Goal: Transaction & Acquisition: Subscribe to service/newsletter

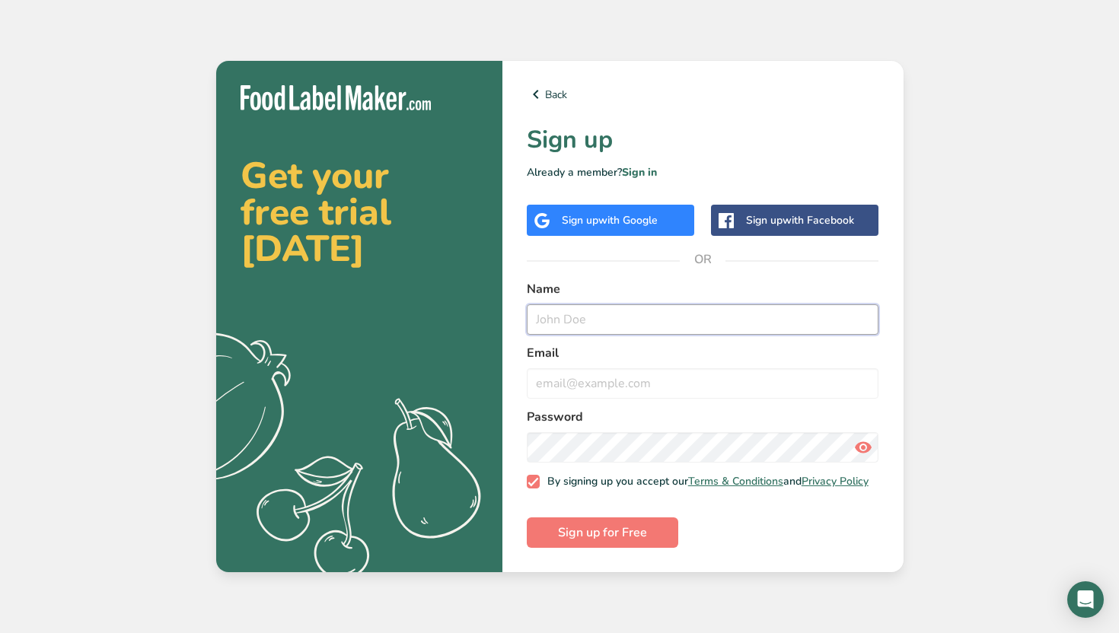
click at [568, 320] on input "text" at bounding box center [703, 319] width 352 height 30
type input "luisa"
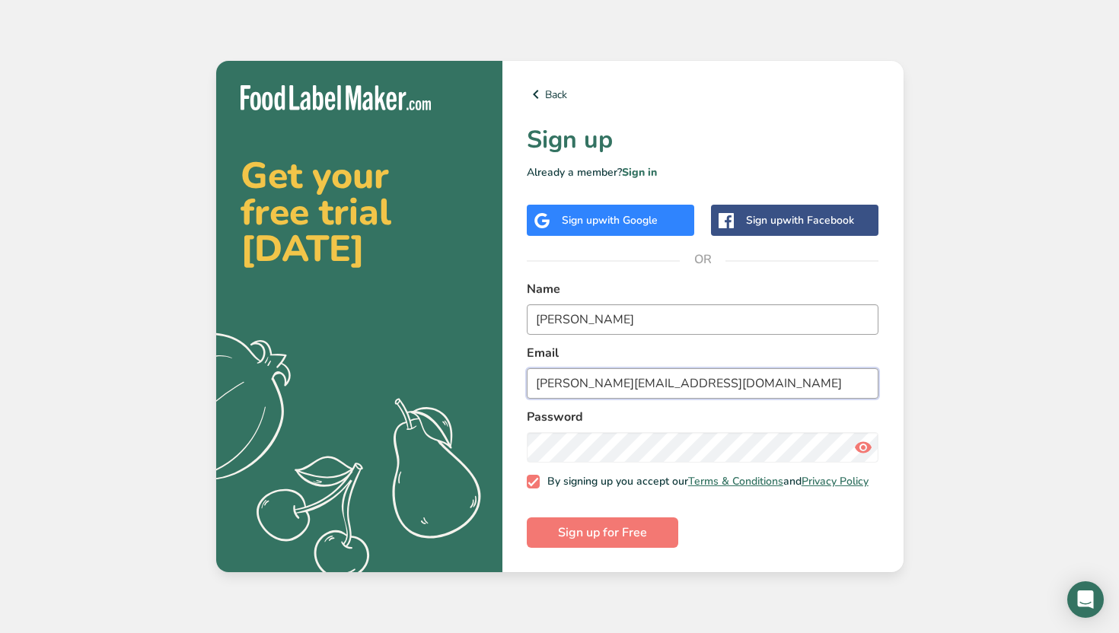
type input "luisa+23@gmailll.com"
click at [600, 537] on span "Sign up for Free" at bounding box center [602, 533] width 89 height 18
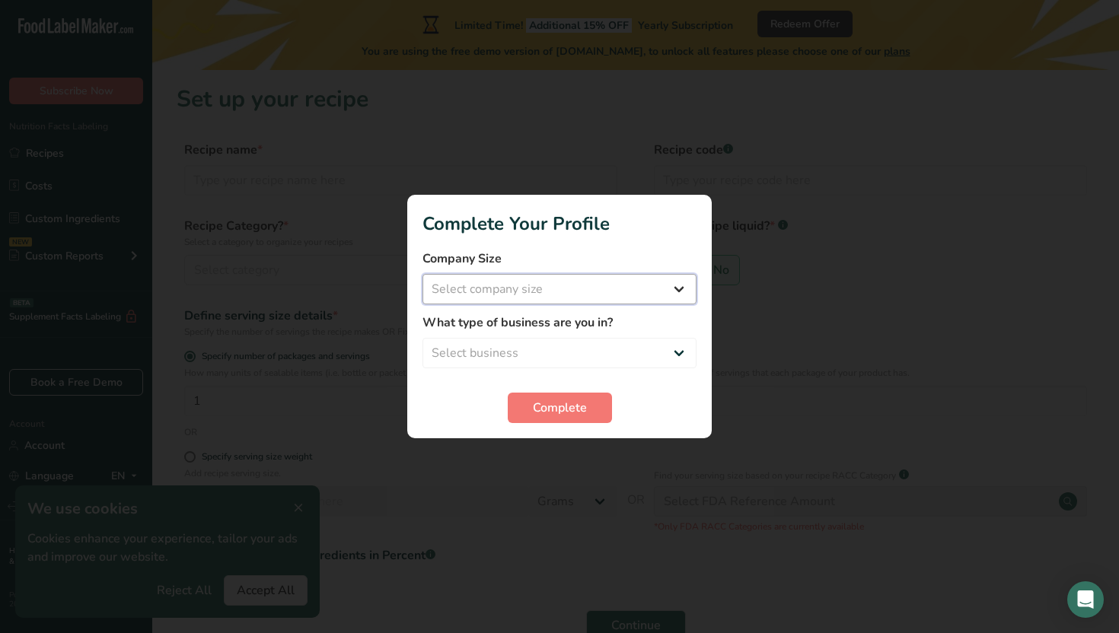
click at [505, 294] on select "Select company size Fewer than 10 Employees 10 to 50 Employees 51 to 500 Employ…" at bounding box center [559, 289] width 274 height 30
select select "1"
click at [422, 274] on select "Select company size Fewer than 10 Employees 10 to 50 Employees 51 to 500 Employ…" at bounding box center [559, 289] width 274 height 30
click at [495, 345] on select "Select business Packaged Food Manufacturer Restaurant & Cafe Bakery Meal Plans …" at bounding box center [559, 353] width 274 height 30
select select "1"
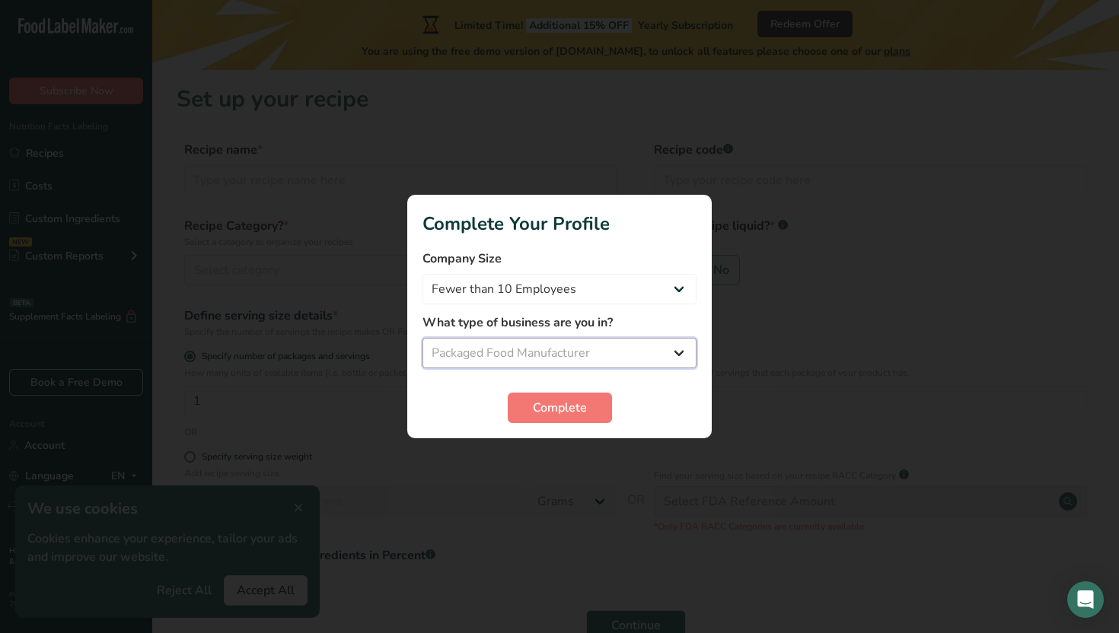
click at [422, 338] on select "Select business Packaged Food Manufacturer Restaurant & Cafe Bakery Meal Plans …" at bounding box center [559, 353] width 274 height 30
click at [556, 411] on span "Complete" at bounding box center [560, 408] width 54 height 18
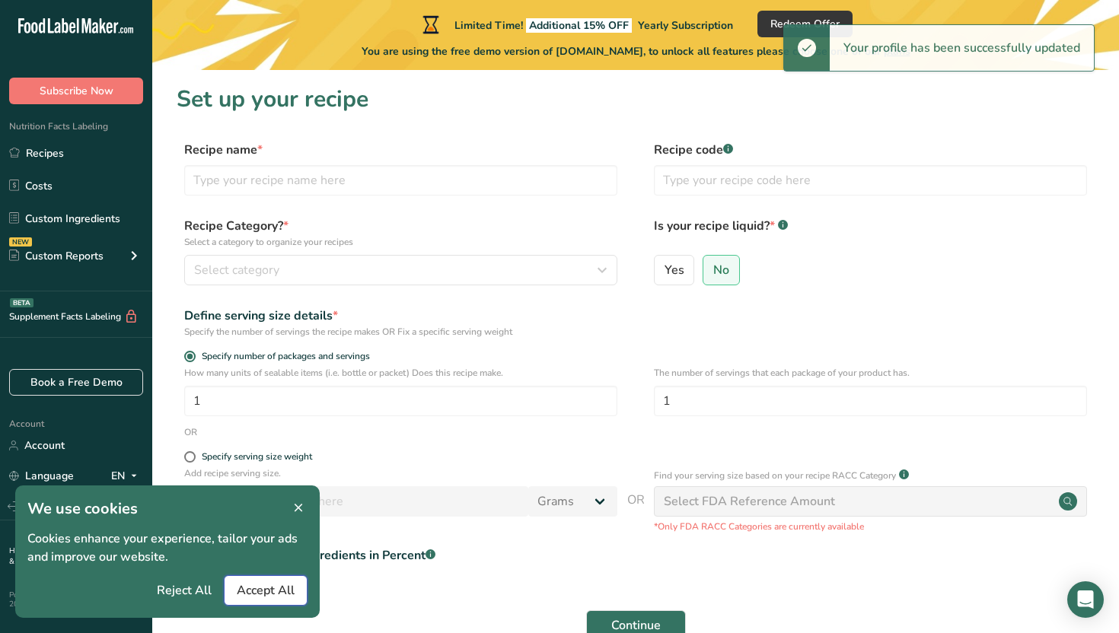
click at [255, 595] on span "Accept All" at bounding box center [266, 590] width 58 height 18
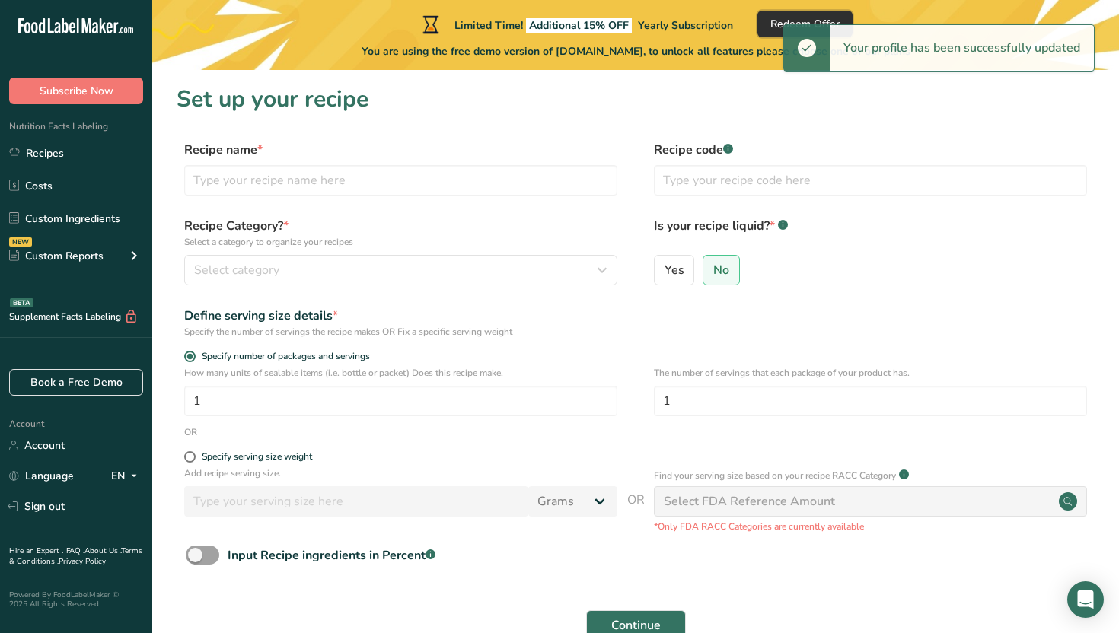
click at [773, 22] on span "Redeem Offer" at bounding box center [804, 24] width 69 height 16
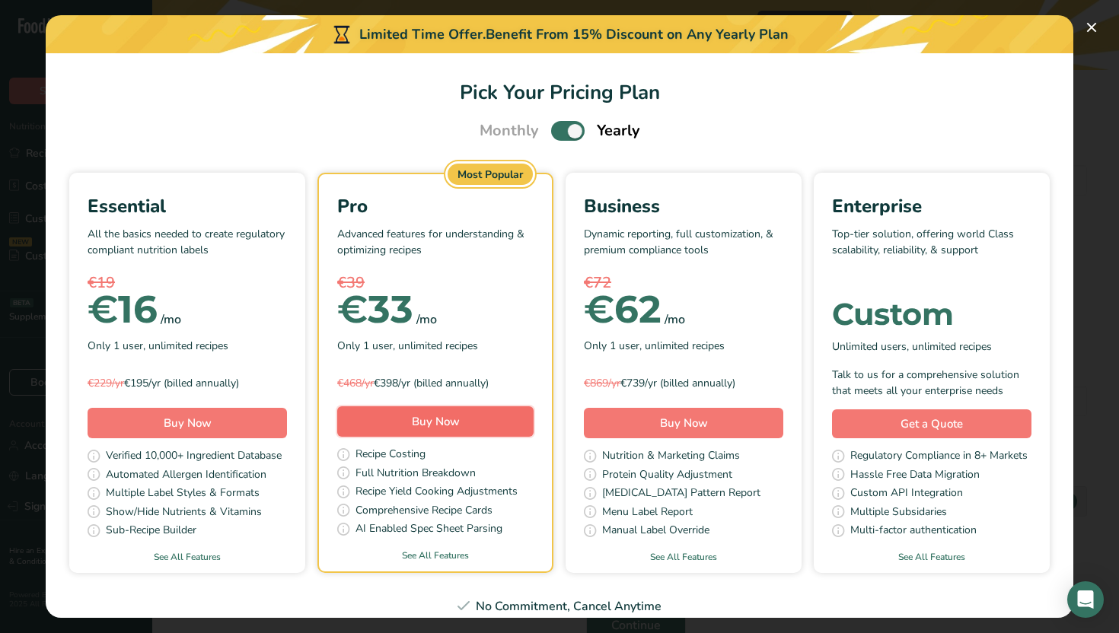
click at [466, 424] on button "Buy Now" at bounding box center [435, 421] width 196 height 30
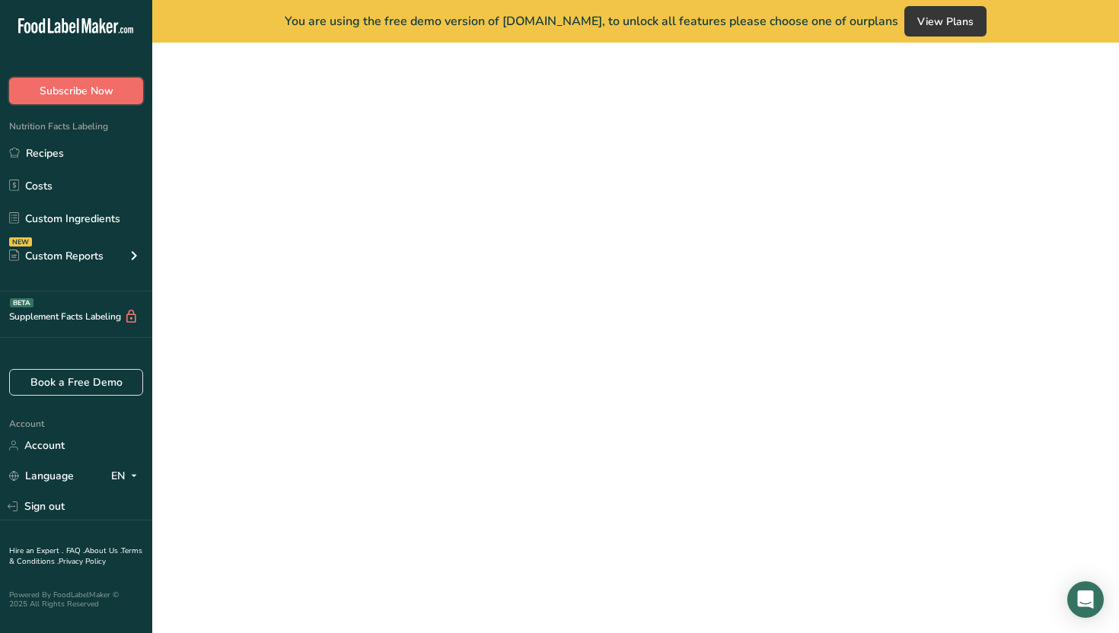
click at [80, 99] on button "Subscribe Now" at bounding box center [76, 91] width 134 height 27
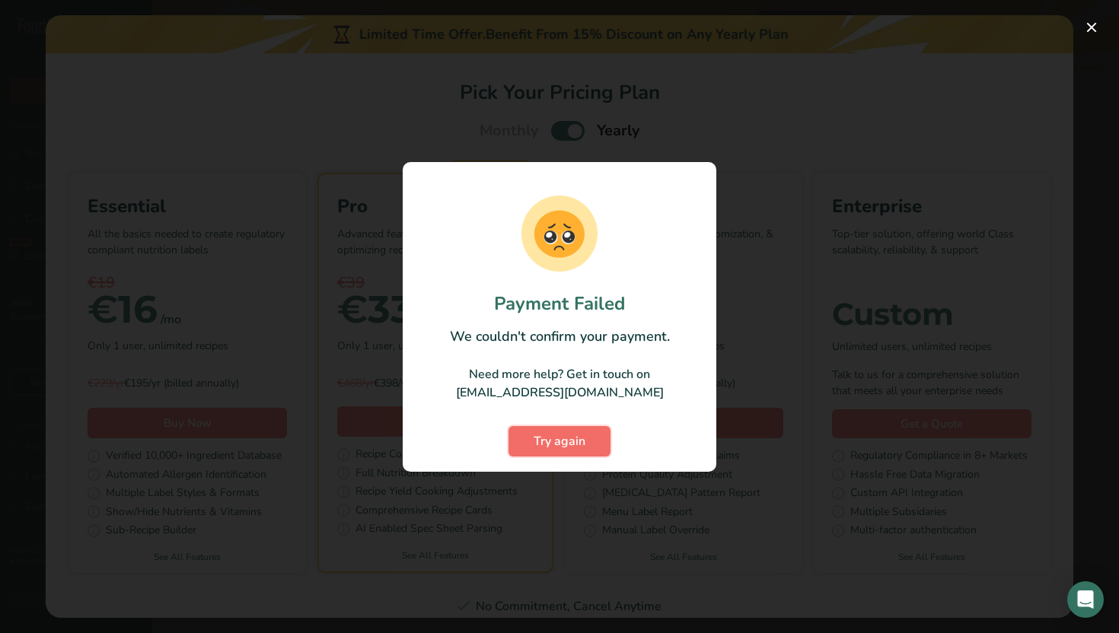
click at [551, 447] on span "Try again" at bounding box center [559, 441] width 52 height 18
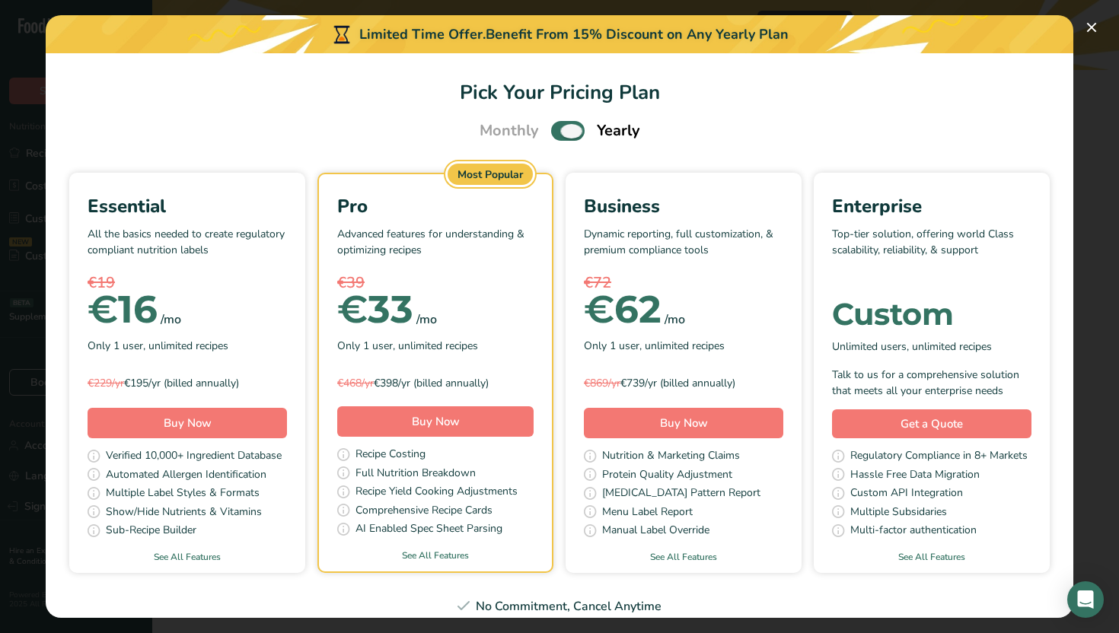
click at [558, 121] on span "Pick Your Pricing Plan Modal" at bounding box center [567, 130] width 33 height 19
click at [558, 126] on input "Pick Your Pricing Plan Modal" at bounding box center [556, 131] width 10 height 10
checkbox input "false"
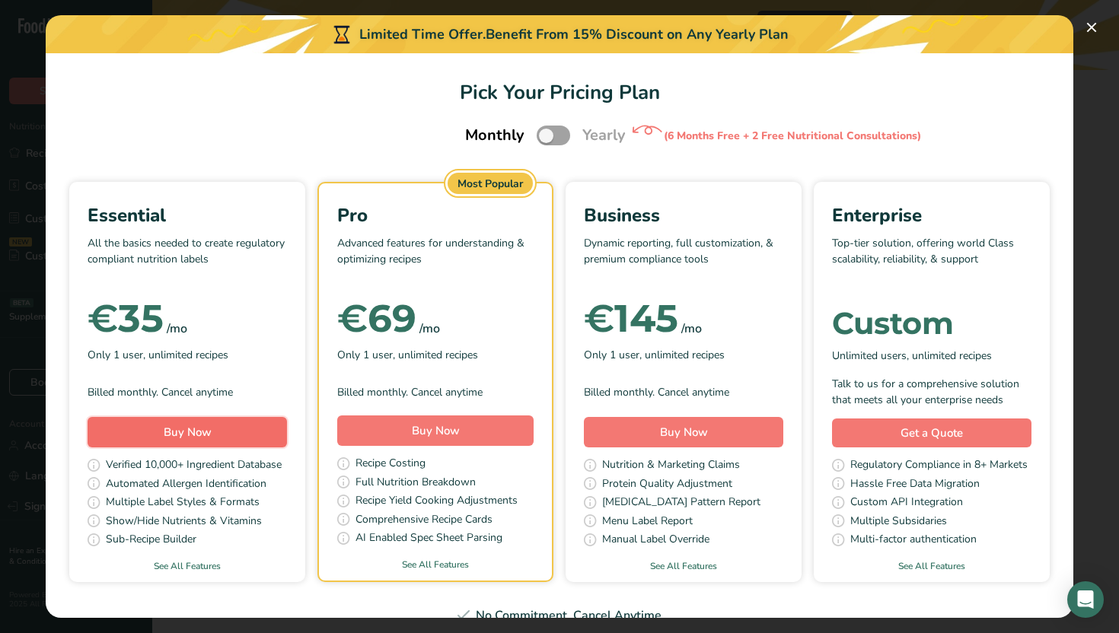
click at [207, 428] on span "Buy Now" at bounding box center [188, 432] width 48 height 15
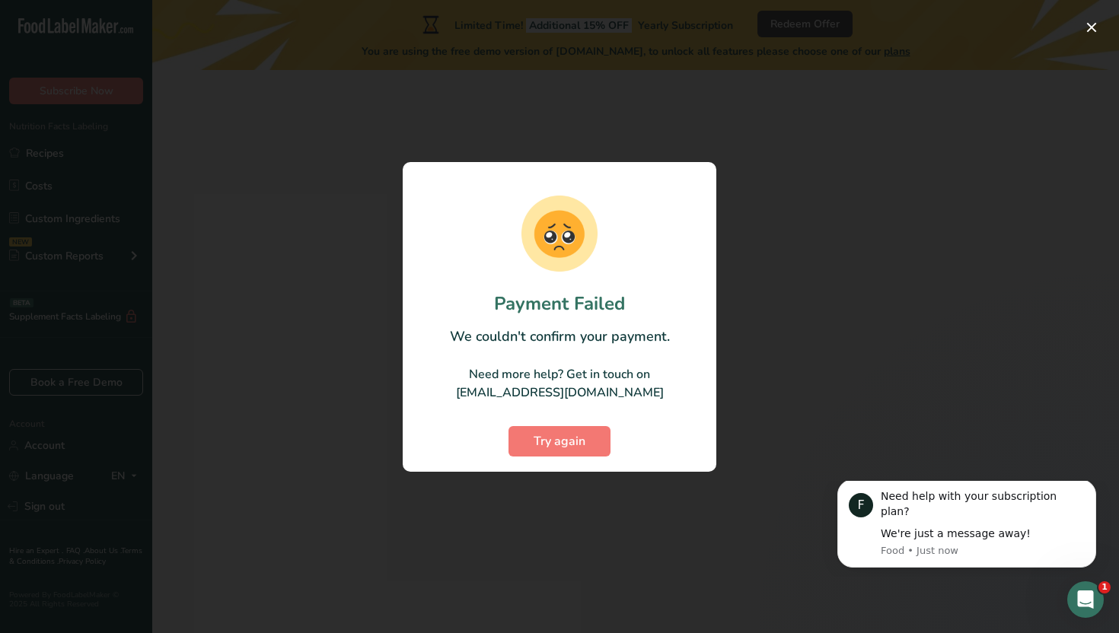
click at [844, 291] on div at bounding box center [559, 316] width 1119 height 633
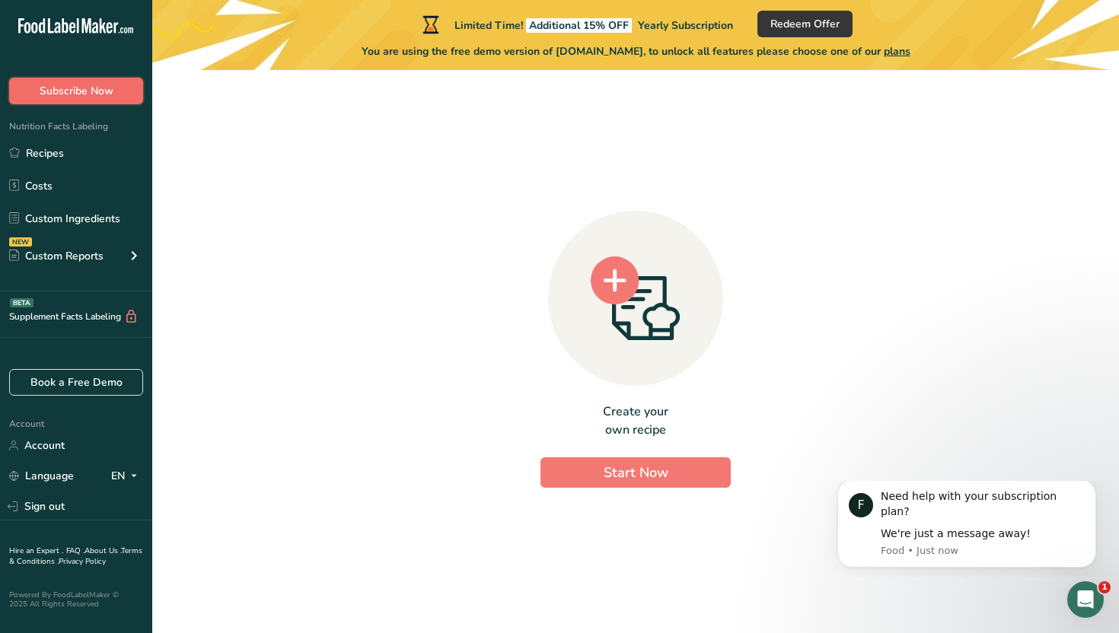
click at [111, 95] on span "Subscribe Now" at bounding box center [77, 91] width 74 height 16
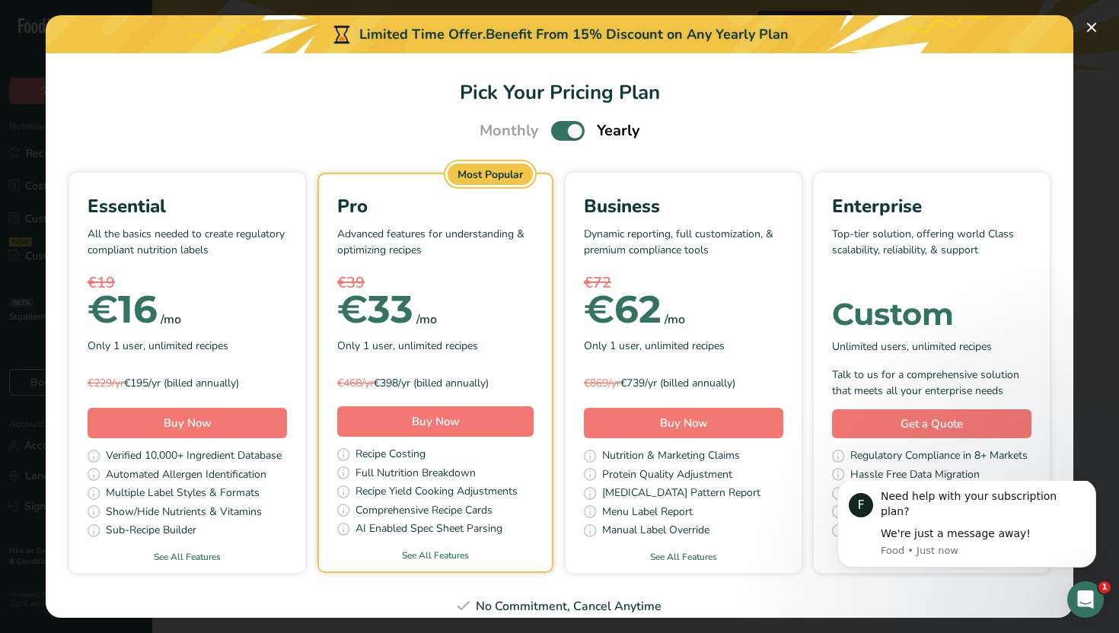
scroll to position [18, 0]
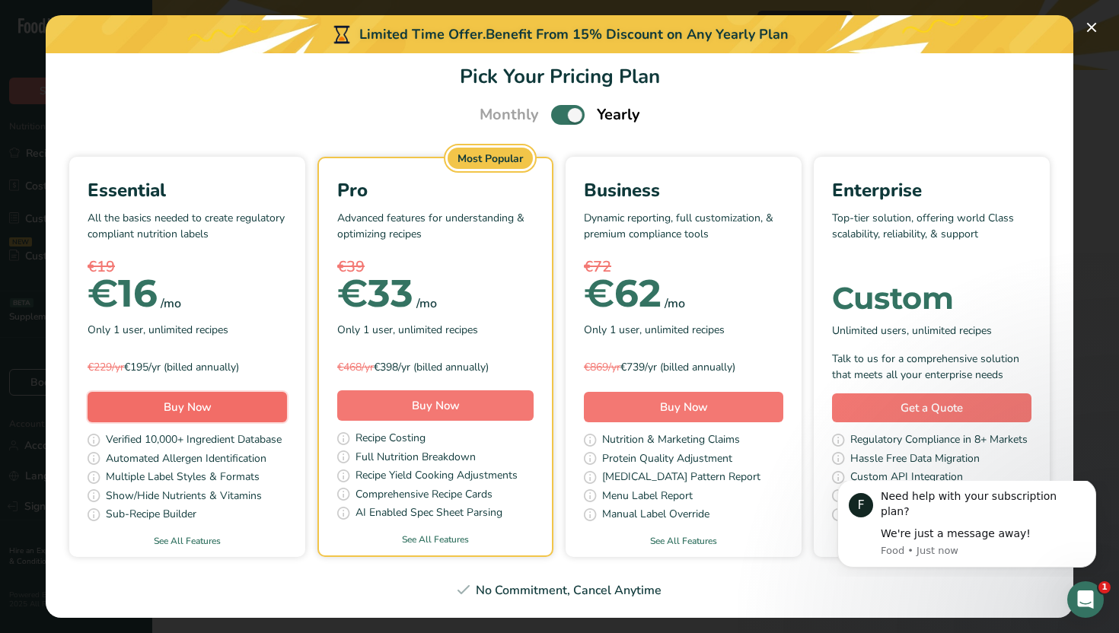
click at [174, 409] on span "Buy Now" at bounding box center [188, 407] width 48 height 15
